Goal: Information Seeking & Learning: Learn about a topic

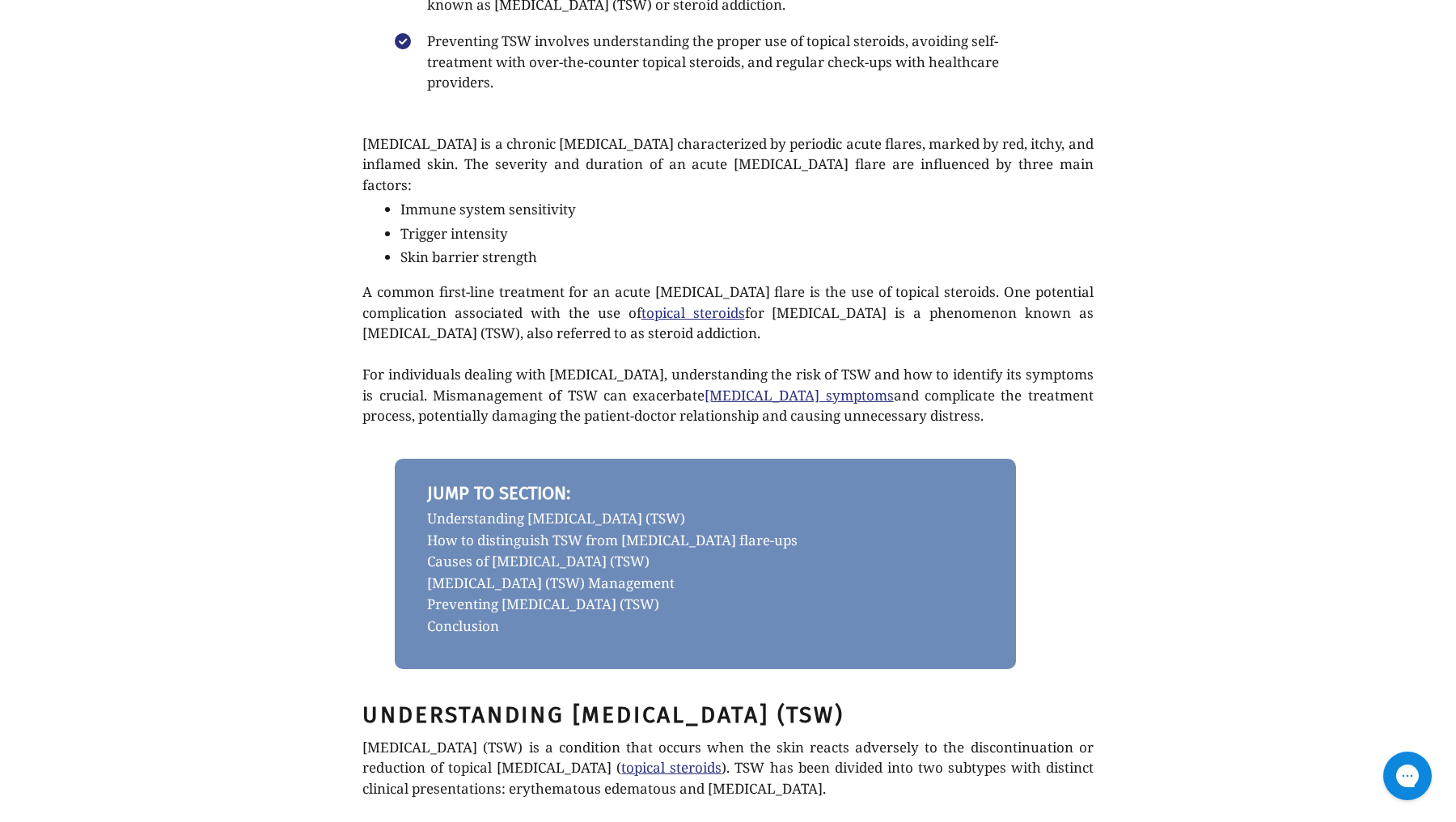
scroll to position [340, 0]
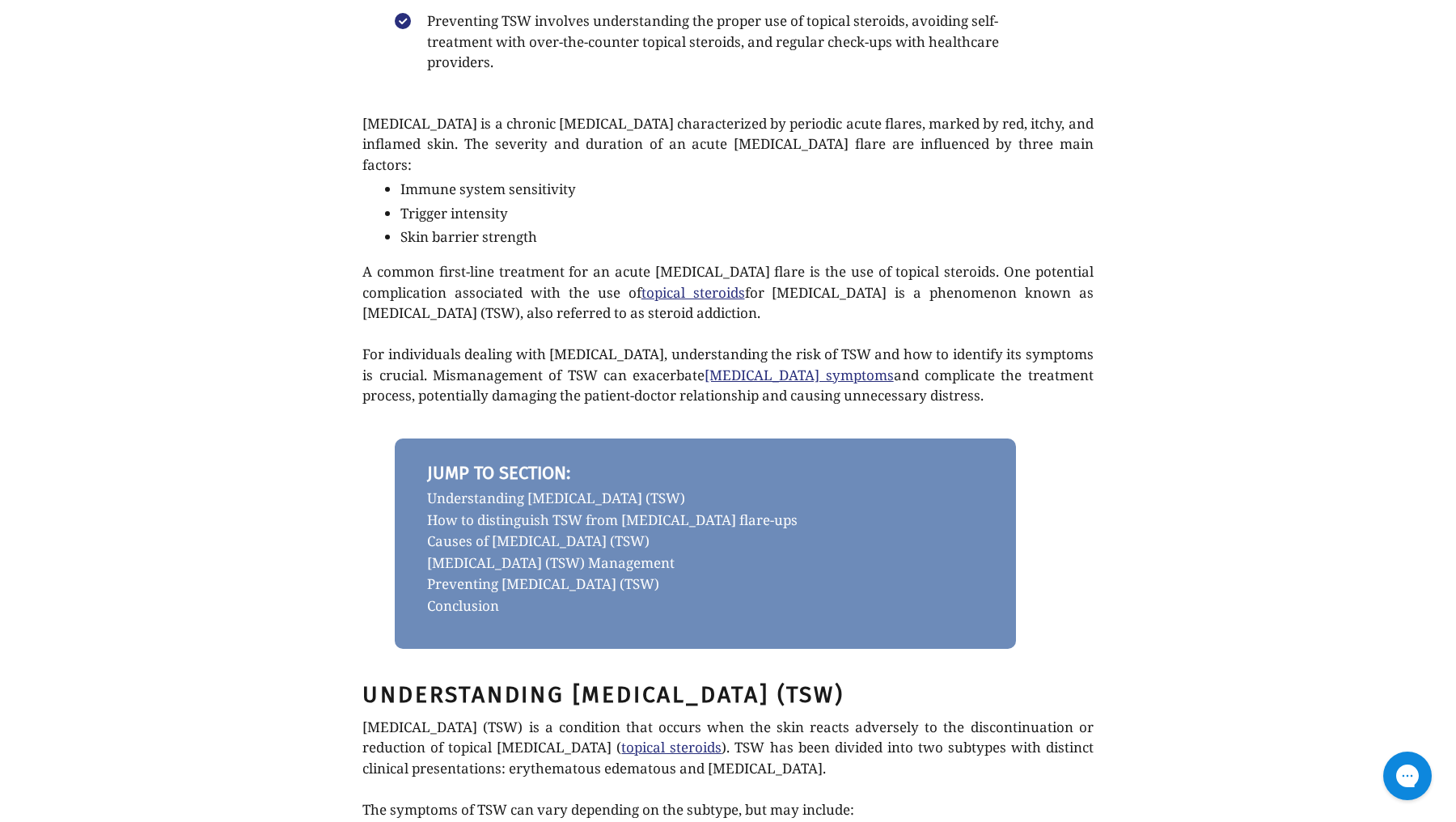
click at [578, 509] on link "How to distinguish TSW from [MEDICAL_DATA] flare-ups" at bounding box center [705, 520] width 556 height 22
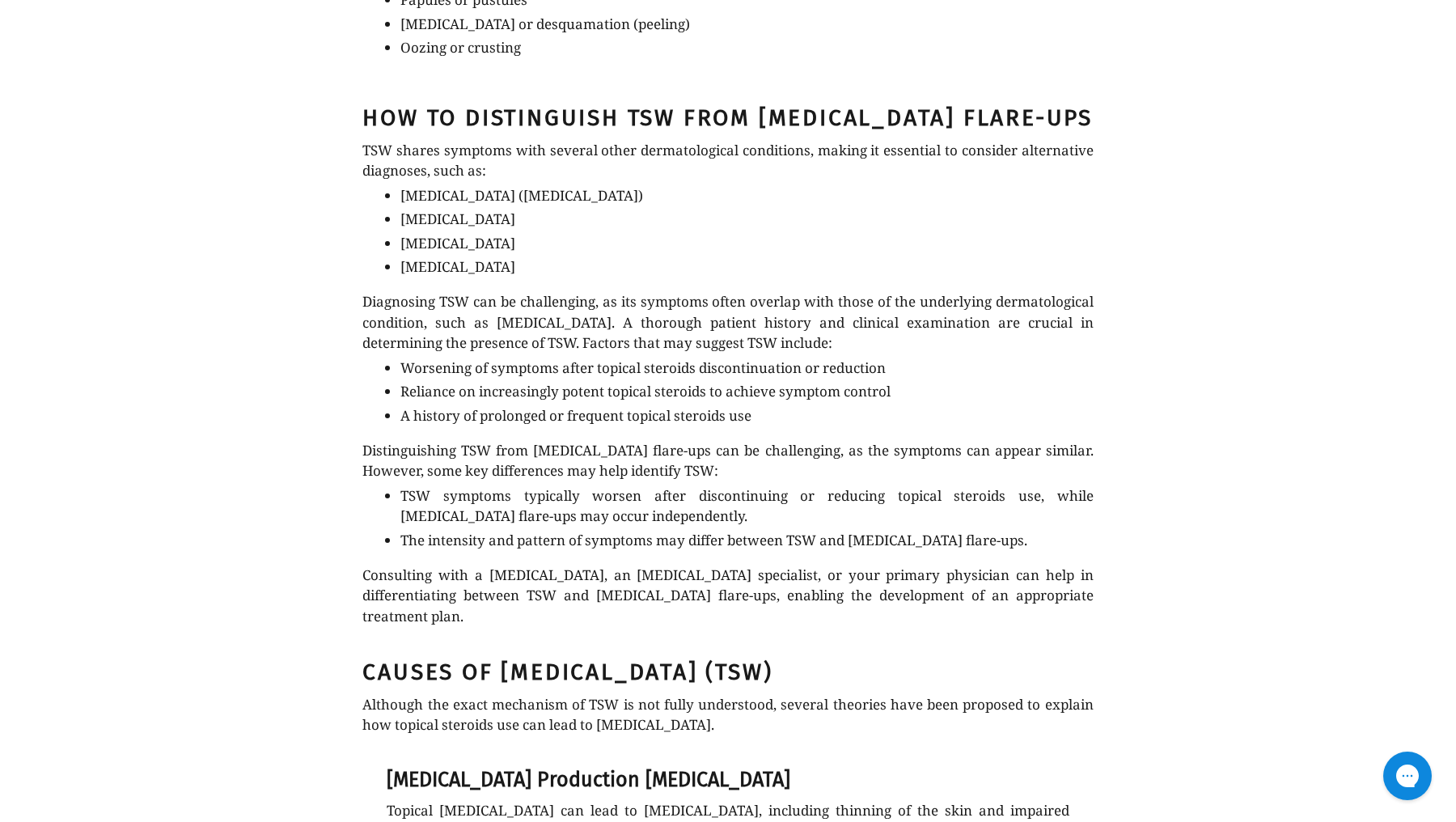
scroll to position [1268, 0]
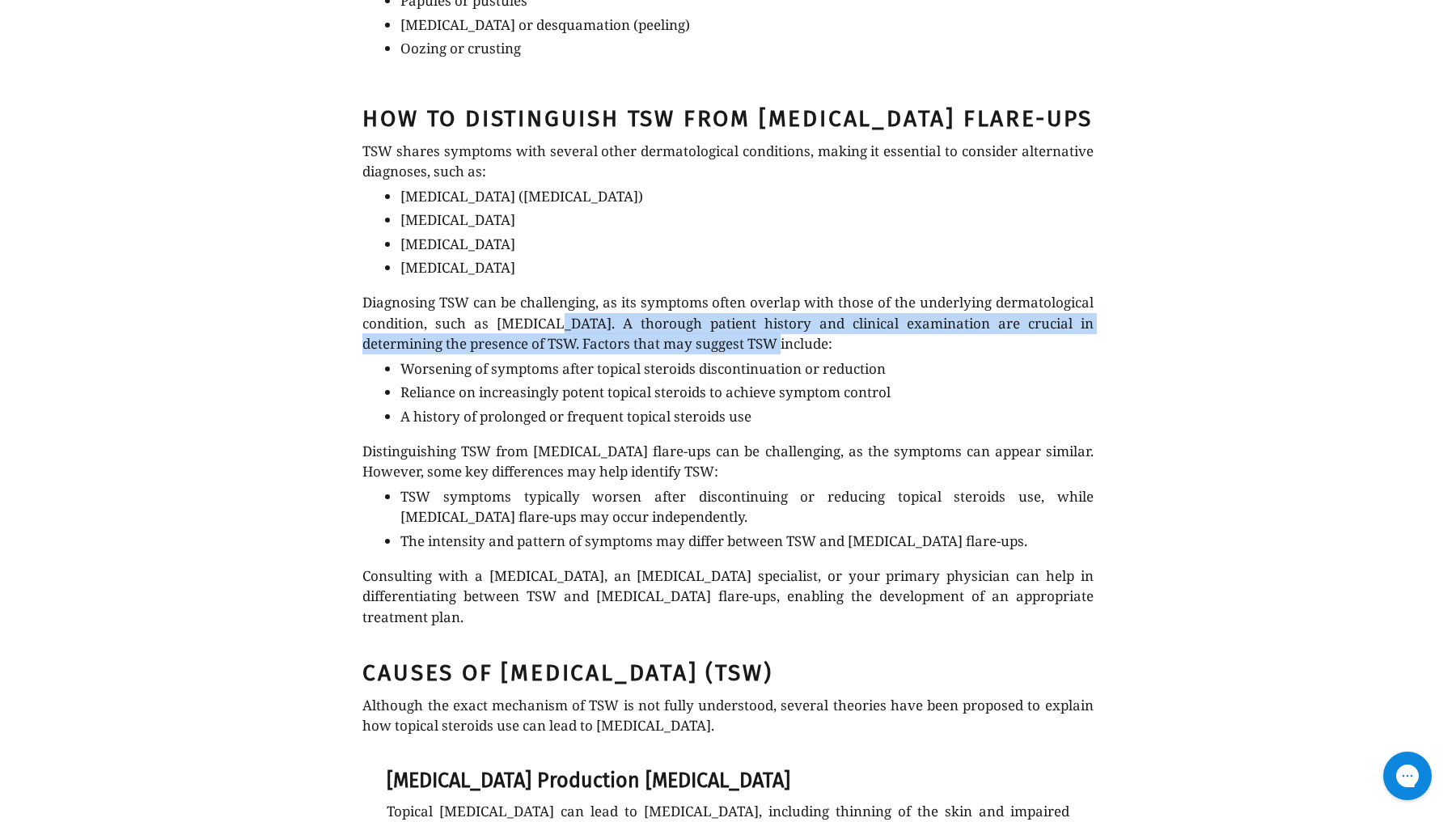
drag, startPoint x: 730, startPoint y: 303, endPoint x: 543, endPoint y: 281, distance: 188.3
click at [543, 292] on p "Diagnosing TSW can be challenging, as its symptoms often overlap with those of …" at bounding box center [727, 322] width 730 height 62
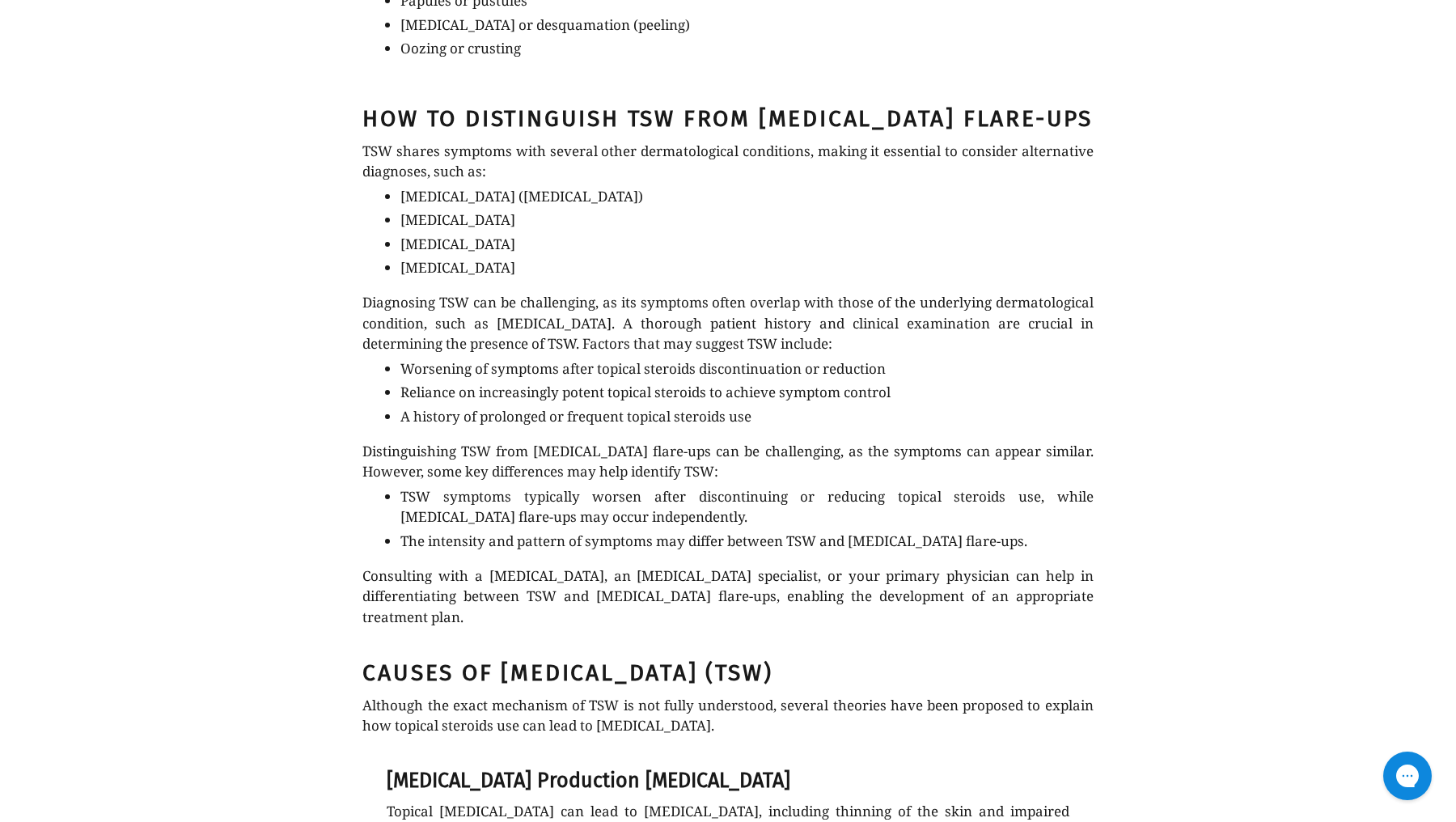
click at [524, 382] on p "Reliance on increasingly potent topical steroids to achieve symptom control" at bounding box center [746, 392] width 693 height 21
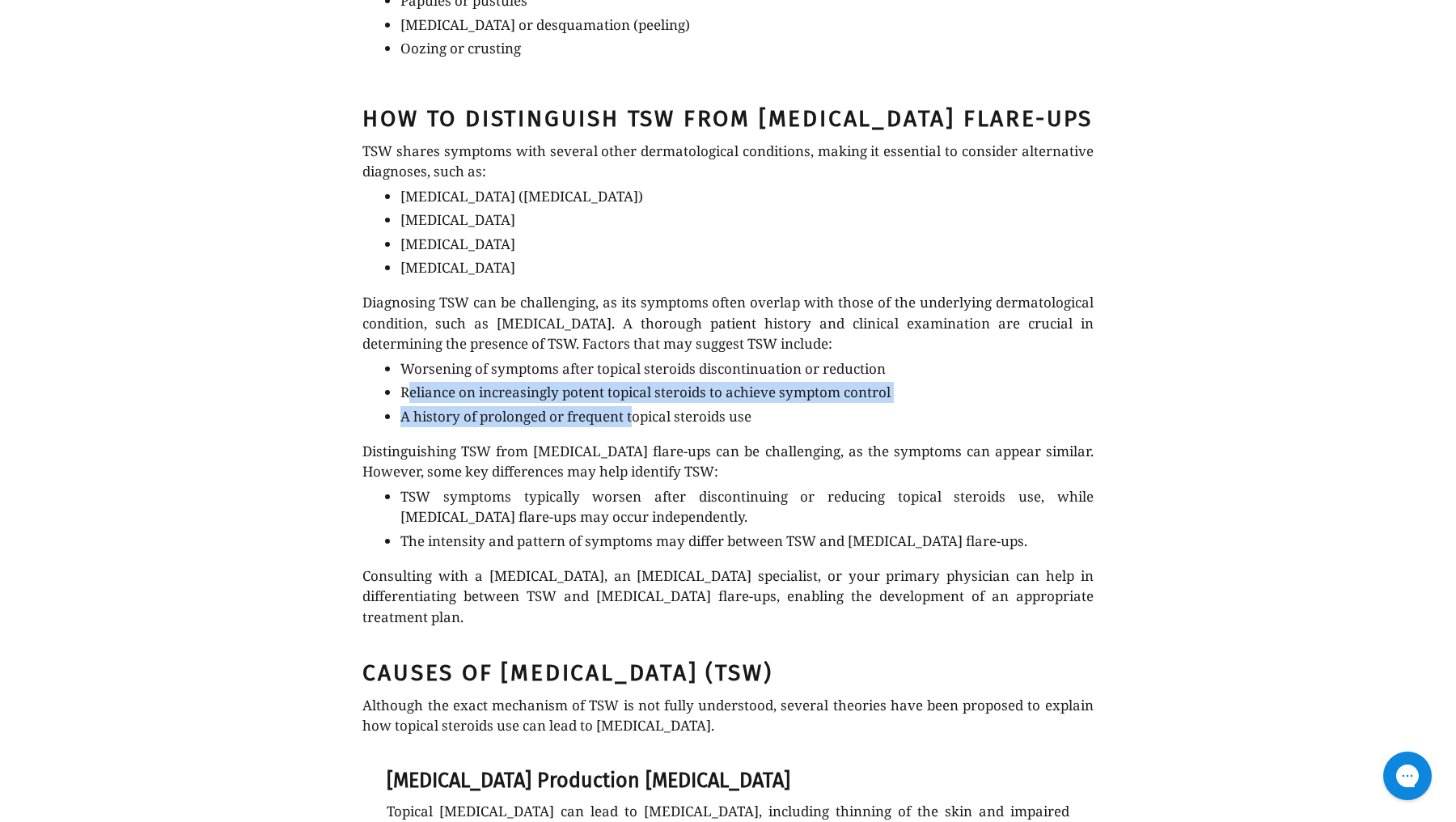
drag, startPoint x: 405, startPoint y: 354, endPoint x: 633, endPoint y: 369, distance: 228.5
click at [633, 369] on ul "Worsening of symptoms after topical steroids discontinuation or reduction Relia…" at bounding box center [741, 393] width 702 height 69
click at [633, 406] on p "A history of prolonged or frequent topical steroids use" at bounding box center [746, 416] width 693 height 21
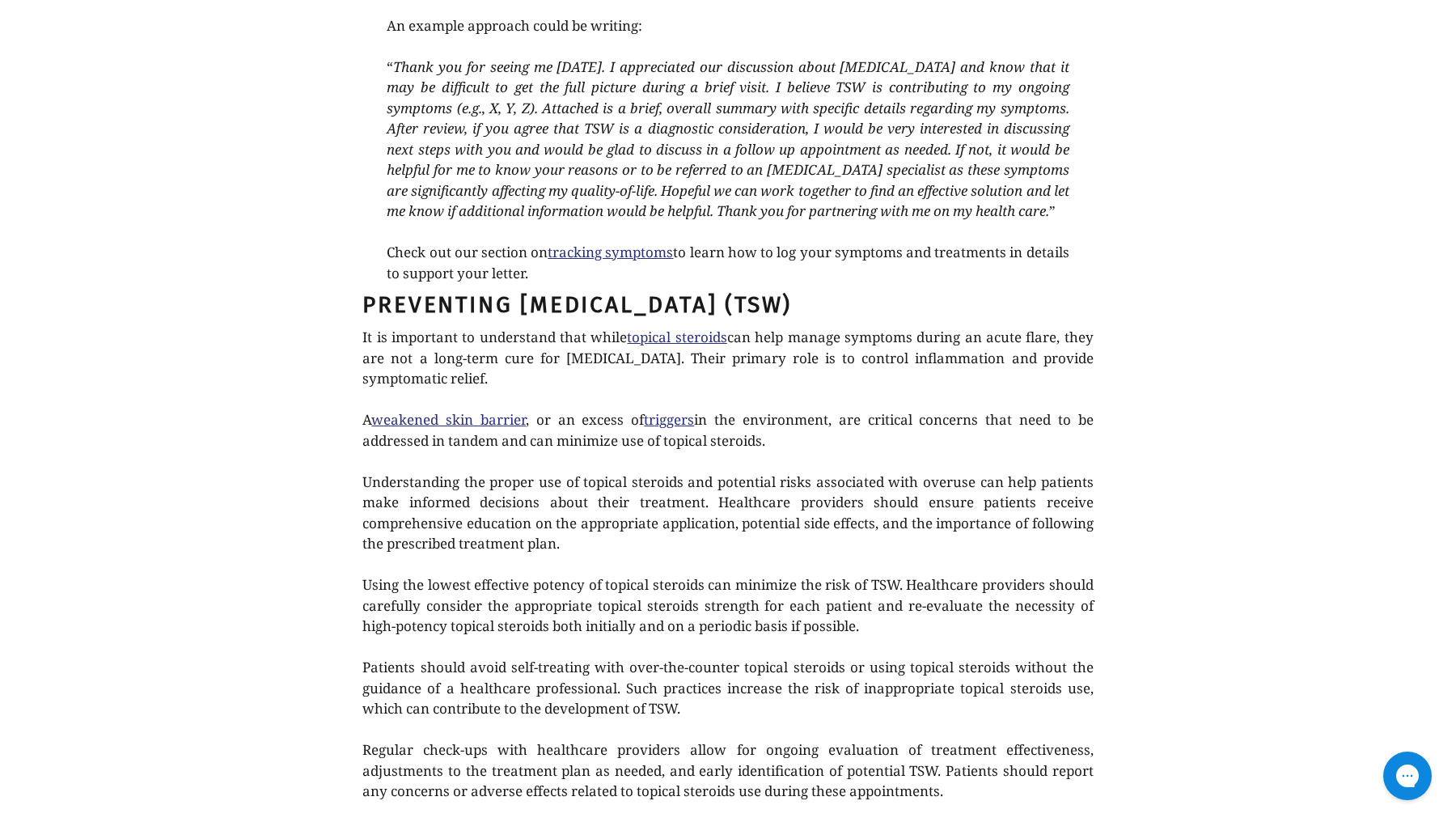
scroll to position [3340, 0]
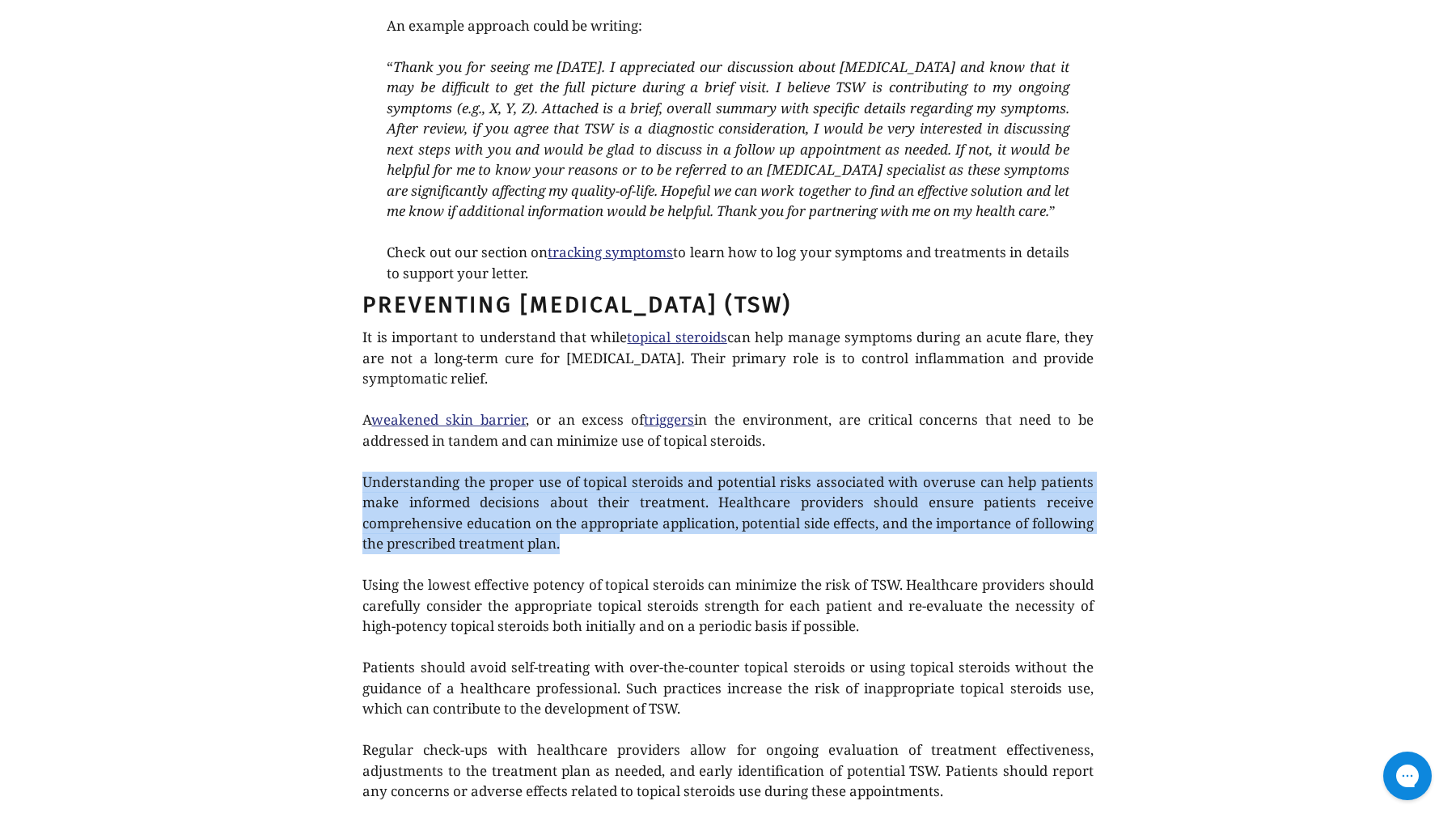
drag, startPoint x: 635, startPoint y: 464, endPoint x: 361, endPoint y: 397, distance: 282.1
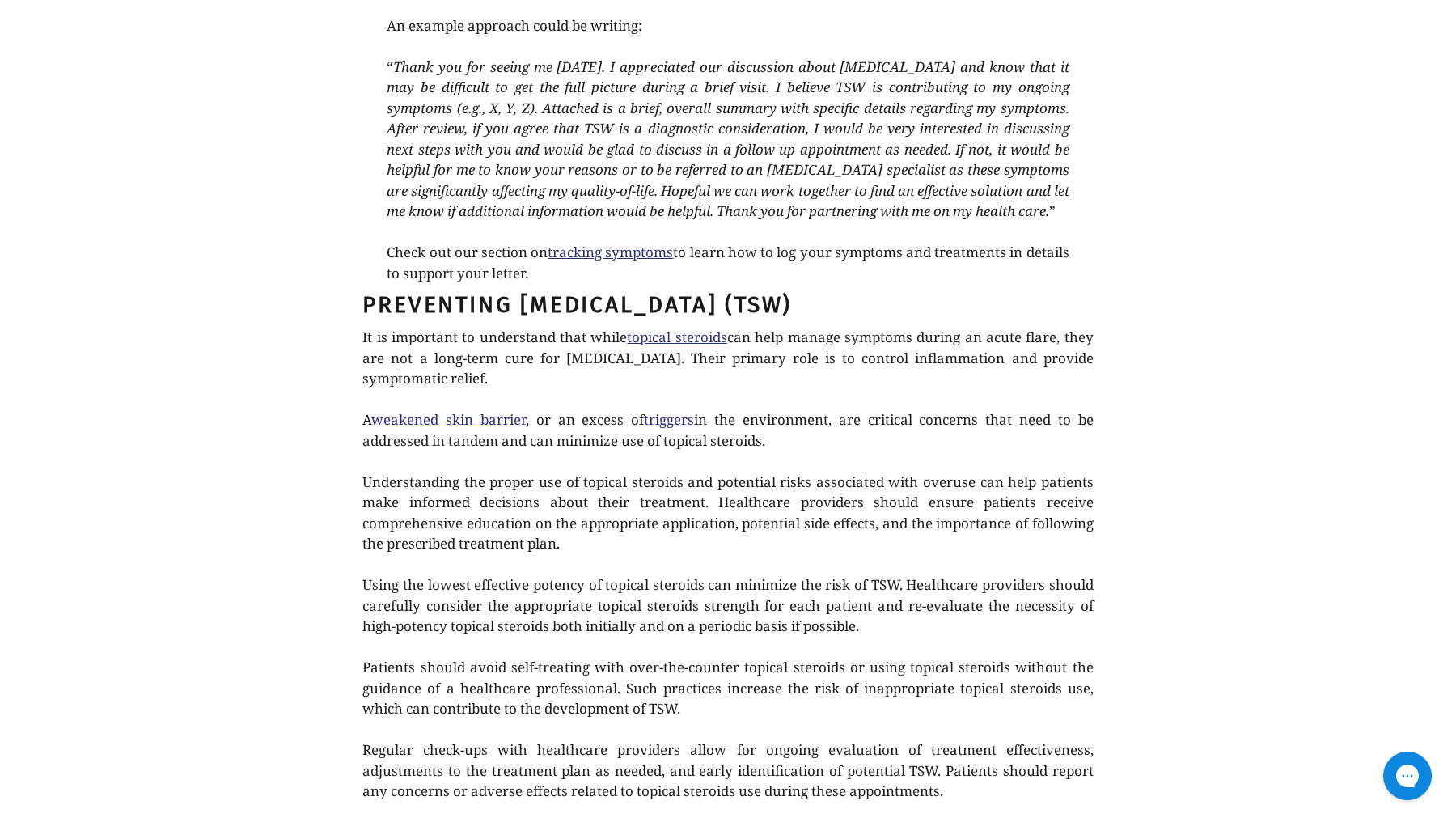
click at [664, 472] on p "Understanding the proper use of topical steroids and potential risks associated…" at bounding box center [727, 513] width 730 height 82
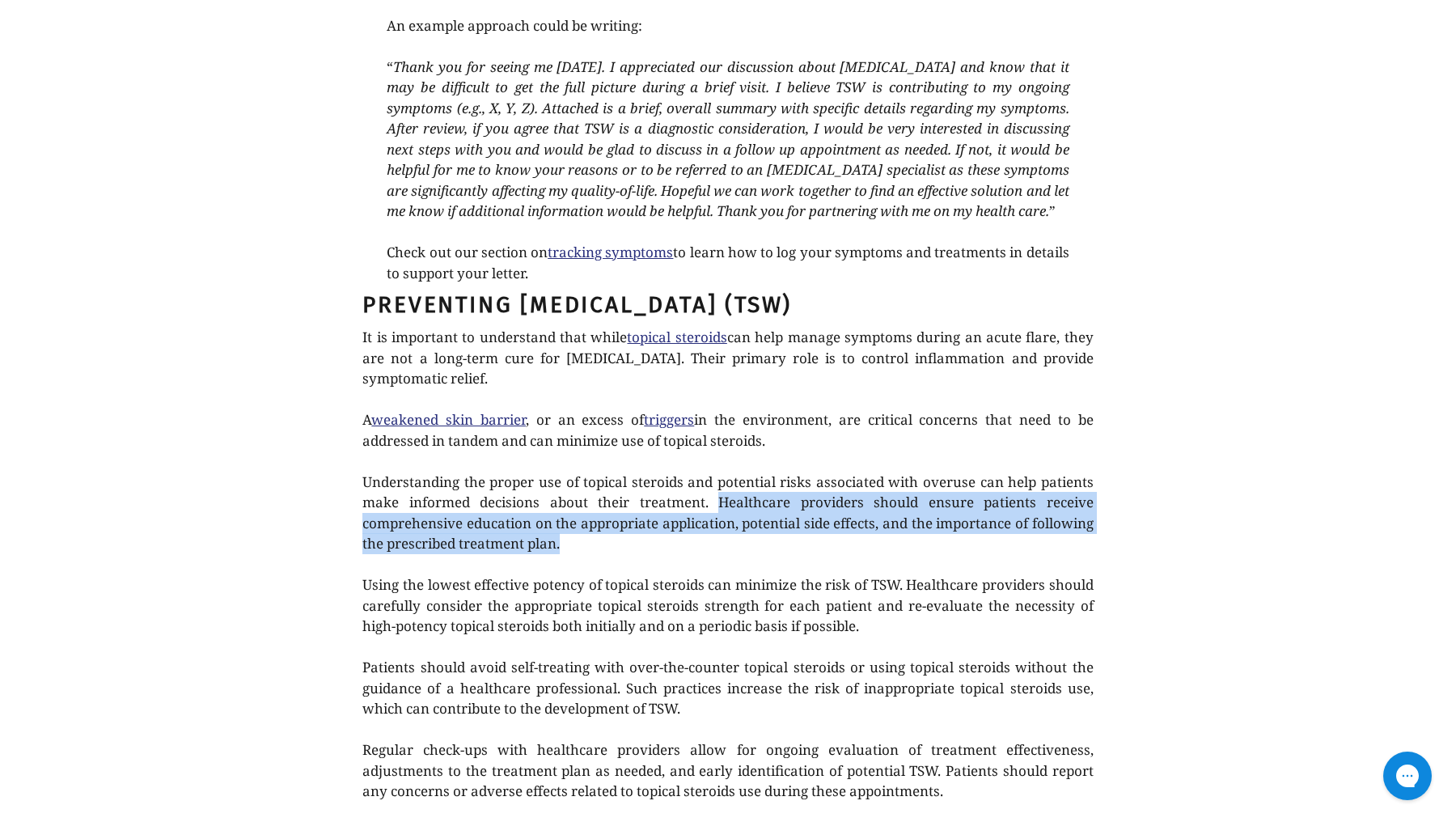
drag, startPoint x: 630, startPoint y: 466, endPoint x: 723, endPoint y: 427, distance: 100.8
click at [723, 472] on p "Understanding the proper use of topical steroids and potential risks associated…" at bounding box center [727, 513] width 730 height 82
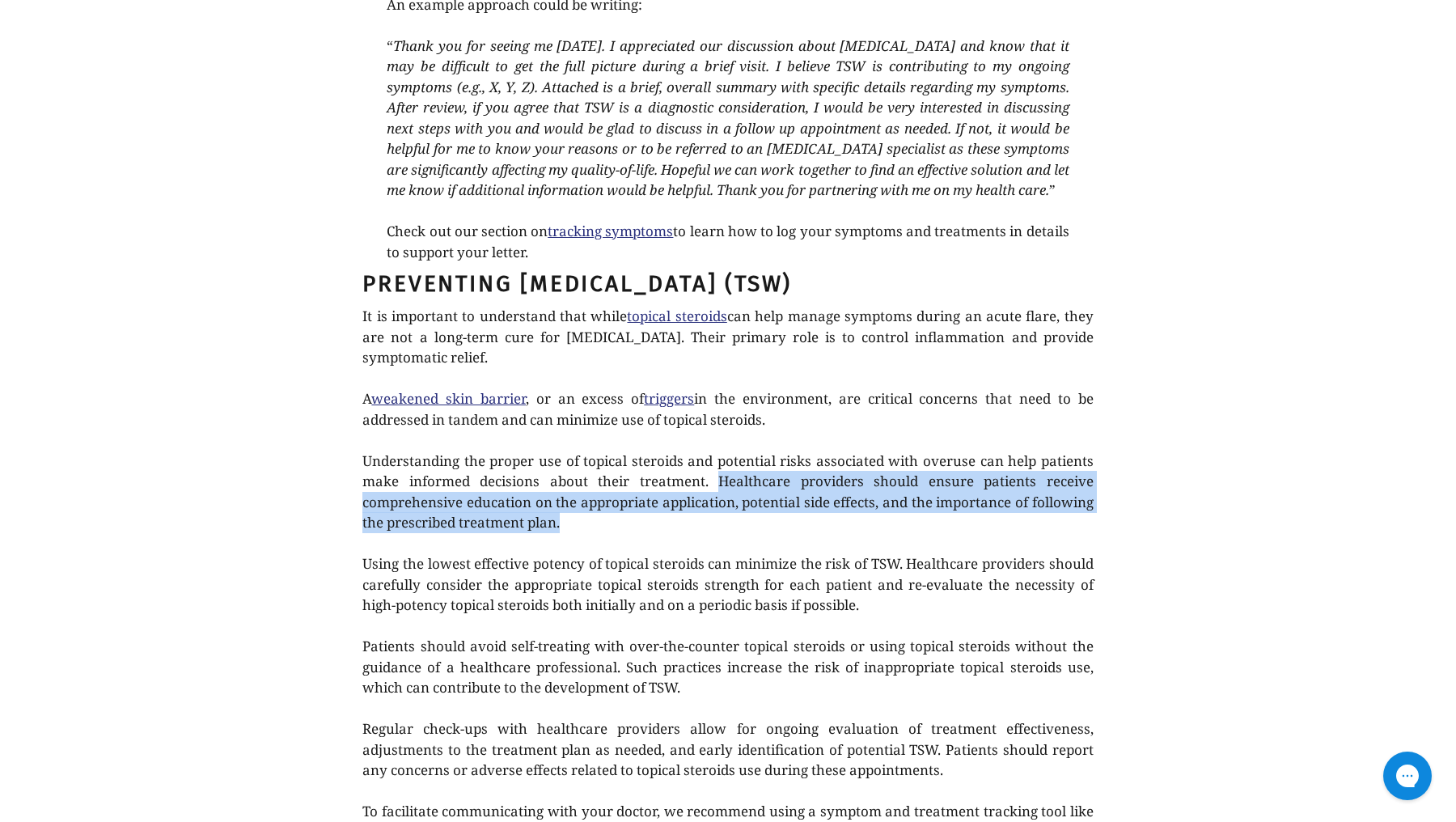
scroll to position [3374, 0]
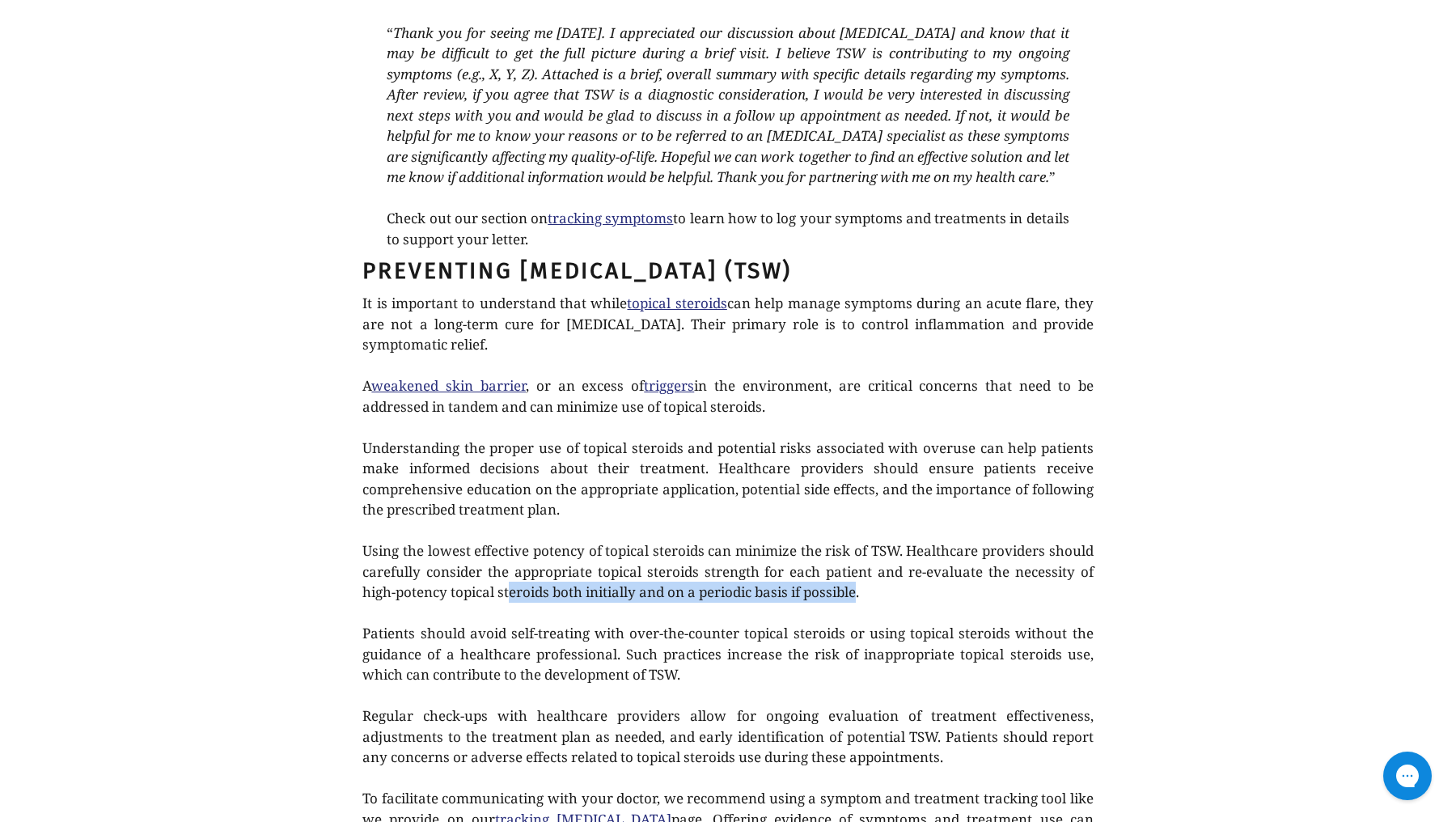
drag, startPoint x: 942, startPoint y: 513, endPoint x: 585, endPoint y: 509, distance: 357.0
click at [585, 540] on p "Using the lowest effective potency of topical steroids can minimize the risk of…" at bounding box center [727, 571] width 730 height 62
click at [517, 540] on p "Using the lowest effective potency of topical steroids can minimize the risk of…" at bounding box center [727, 571] width 730 height 62
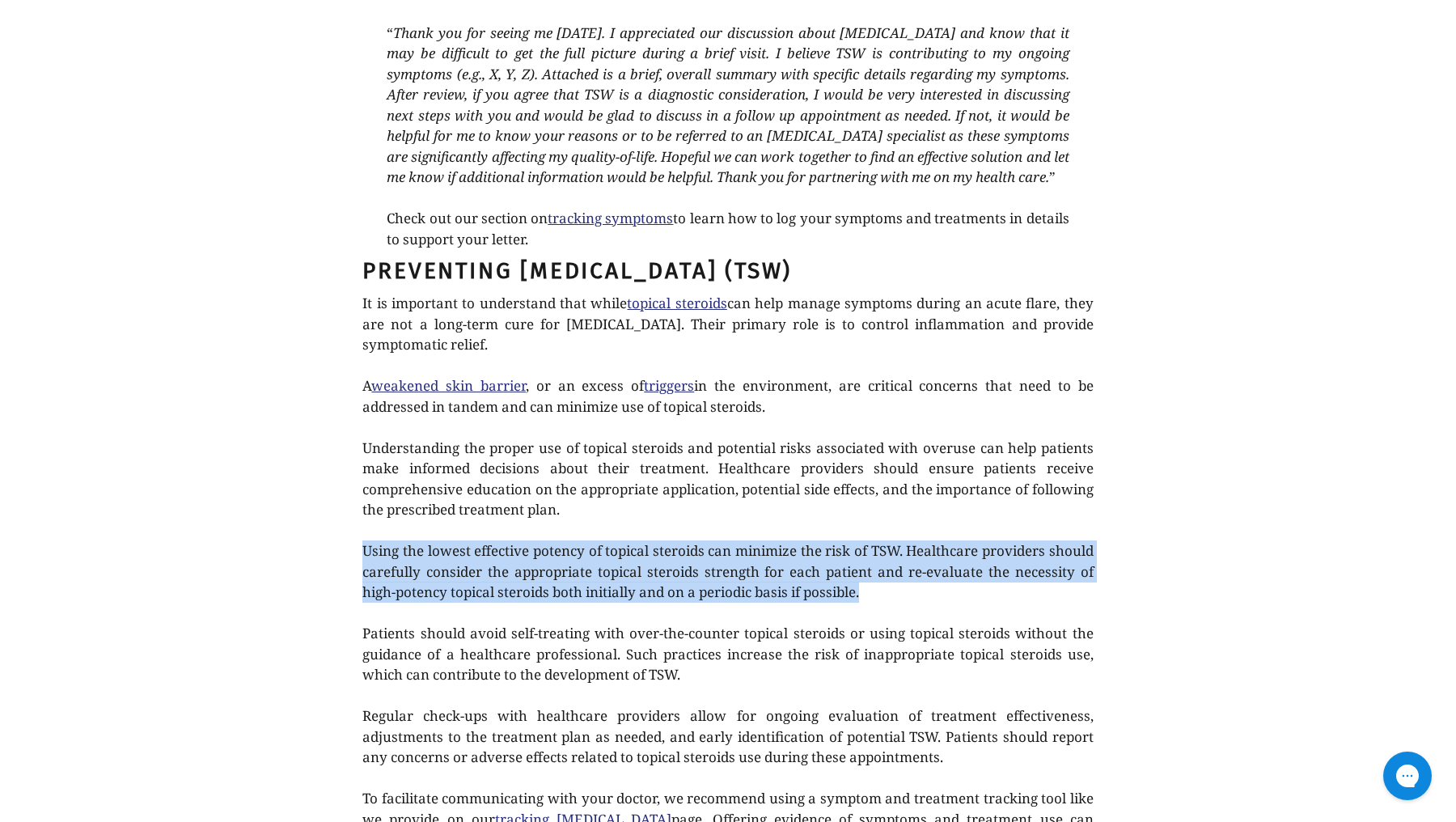
drag, startPoint x: 949, startPoint y: 515, endPoint x: 431, endPoint y: 446, distance: 522.6
click at [431, 449] on div "It is important to understand that while topical steroids can help manage sympt…" at bounding box center [727, 571] width 730 height 557
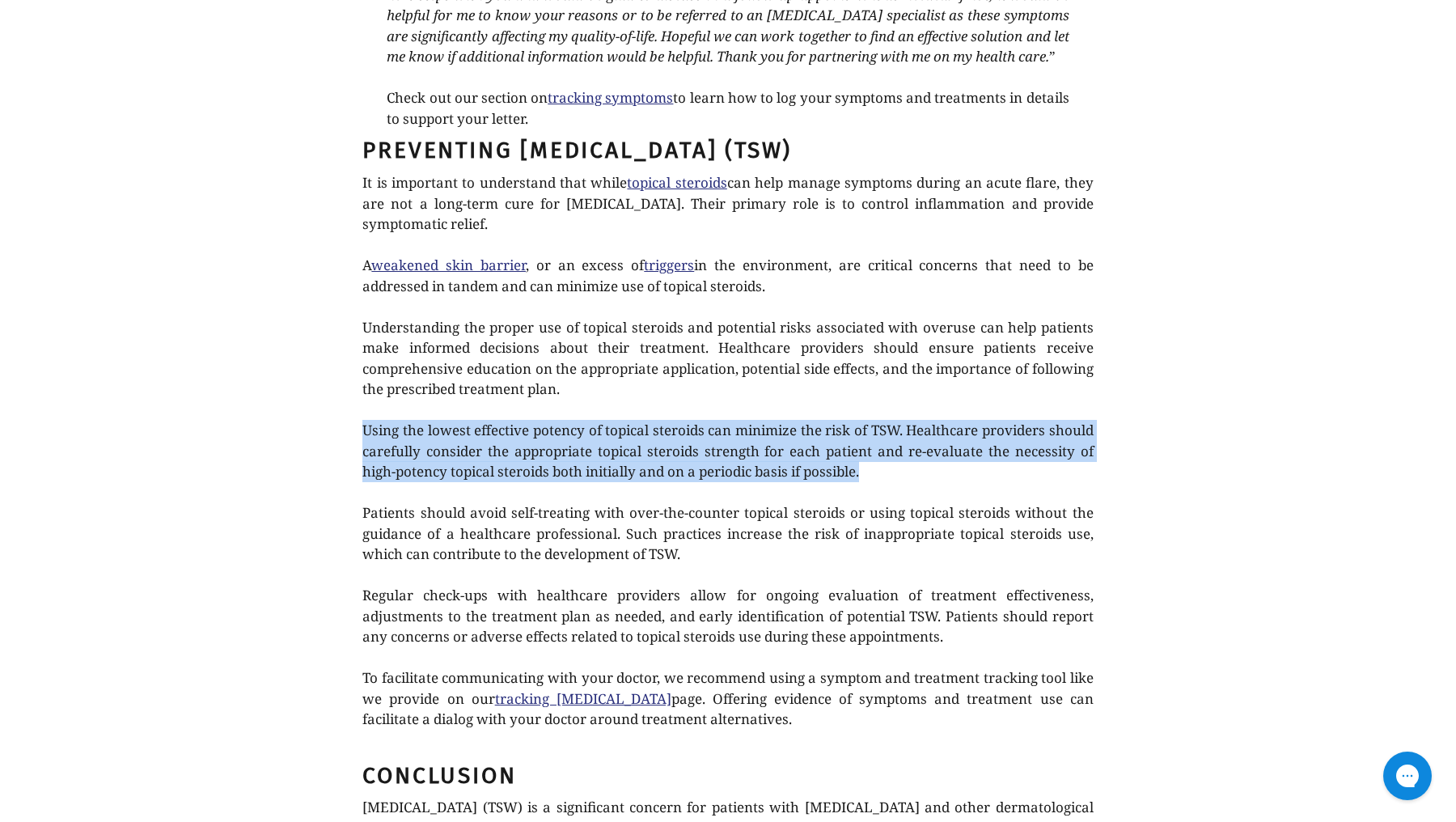
scroll to position [3496, 0]
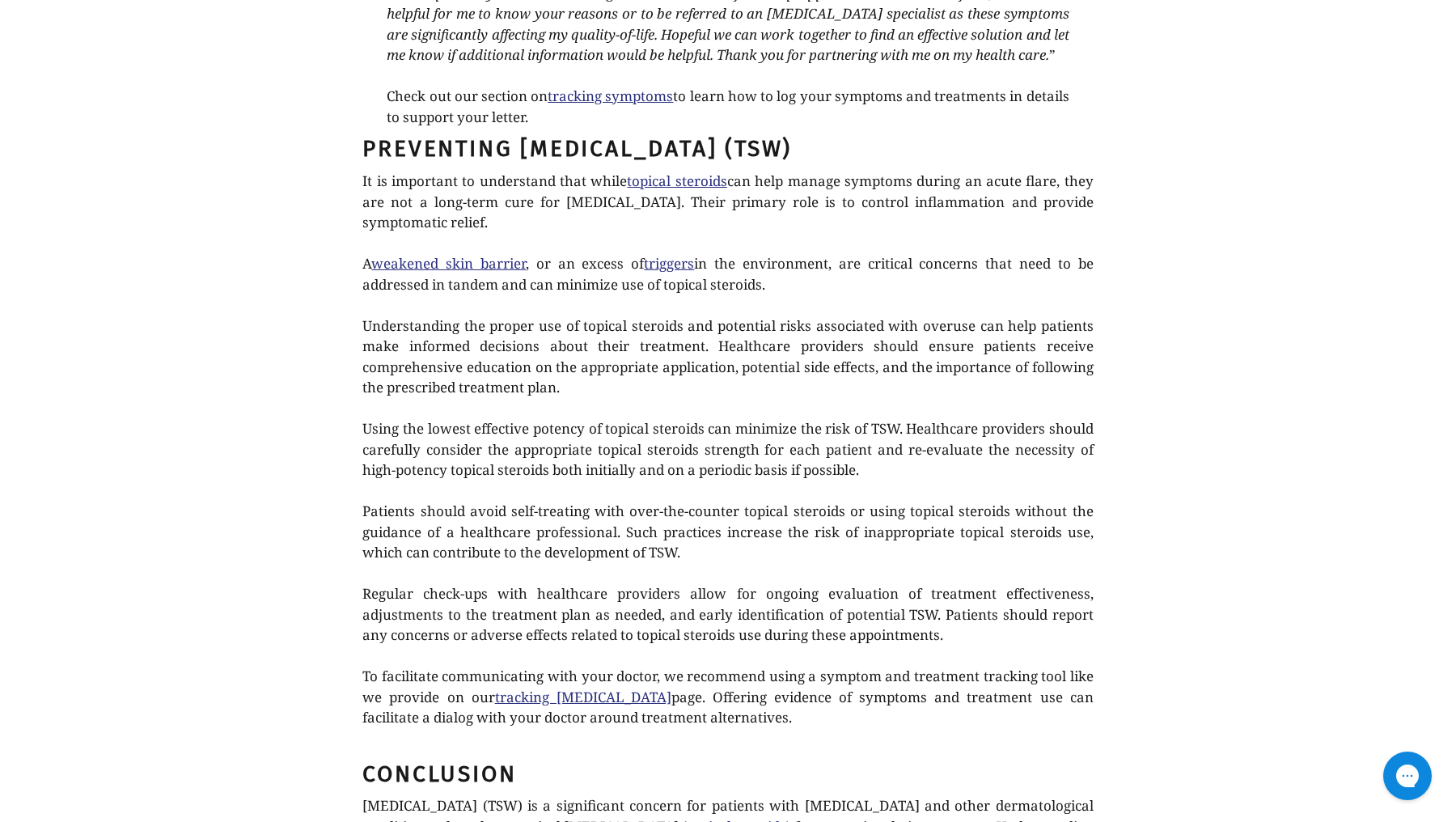
click at [693, 501] on p "Patients should avoid self-treating with over-the-counter topical steroids or u…" at bounding box center [727, 531] width 730 height 62
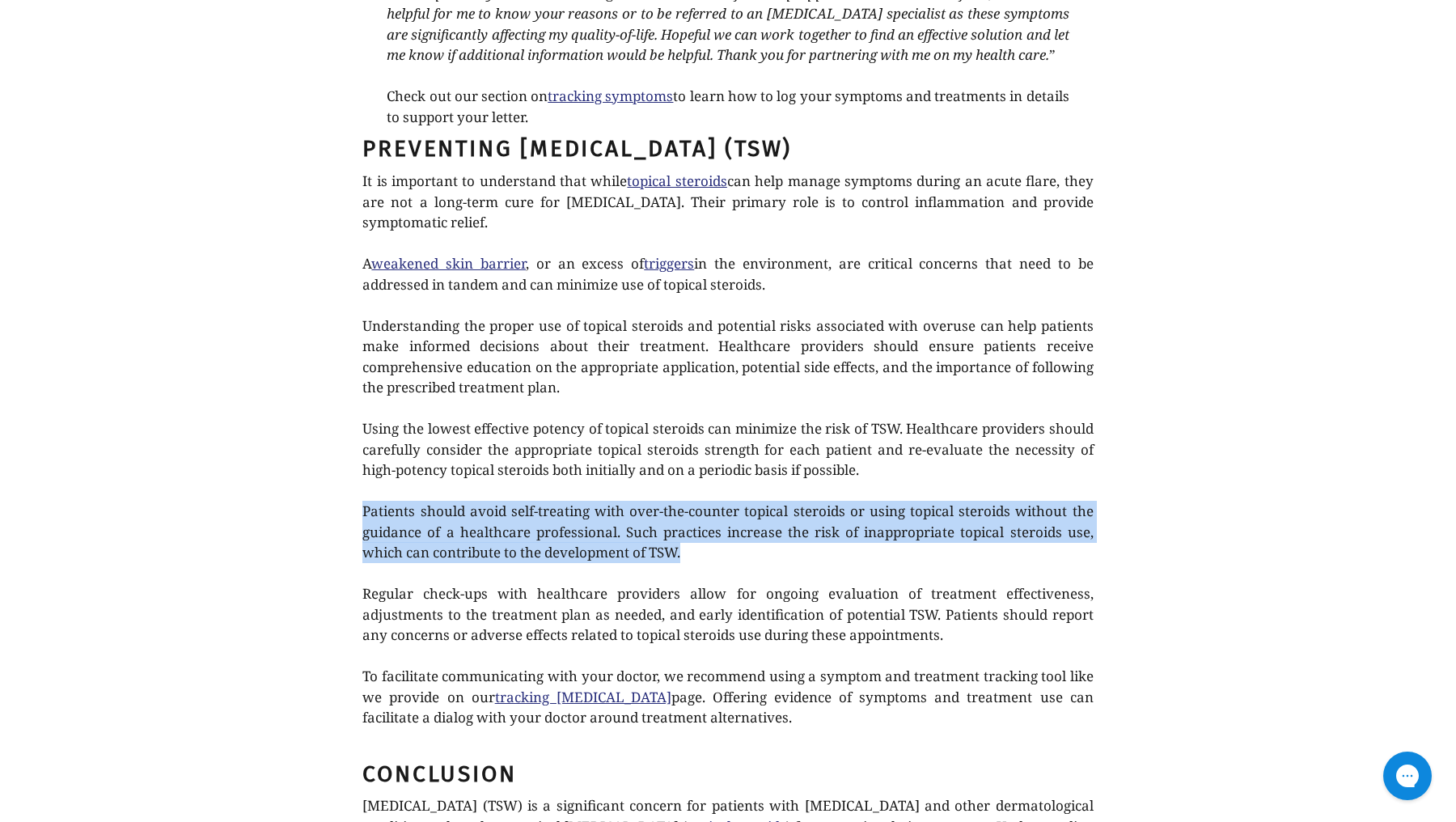
drag, startPoint x: 684, startPoint y: 463, endPoint x: 342, endPoint y: 431, distance: 343.5
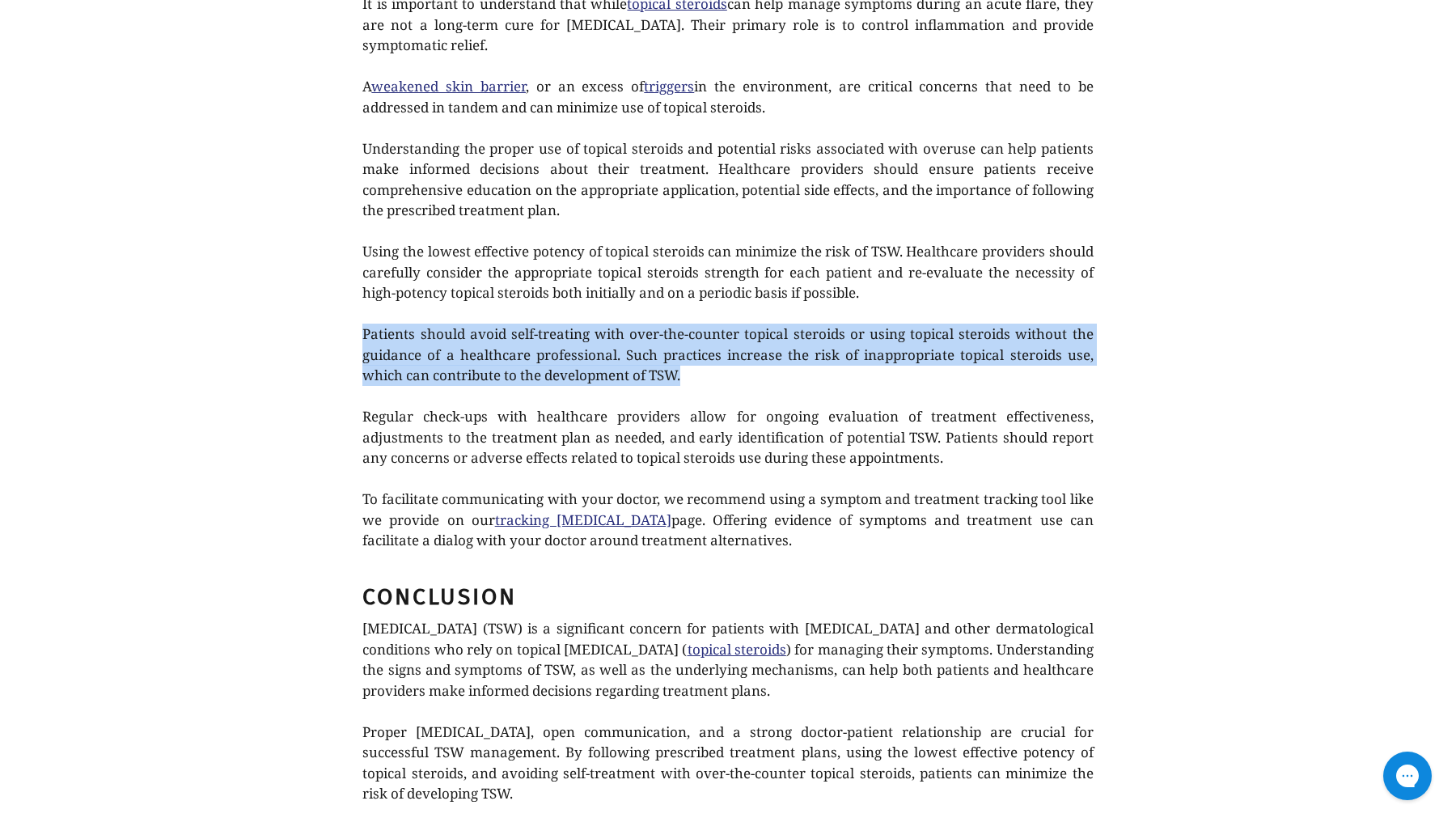
scroll to position [3675, 0]
